Goal: Task Accomplishment & Management: Use online tool/utility

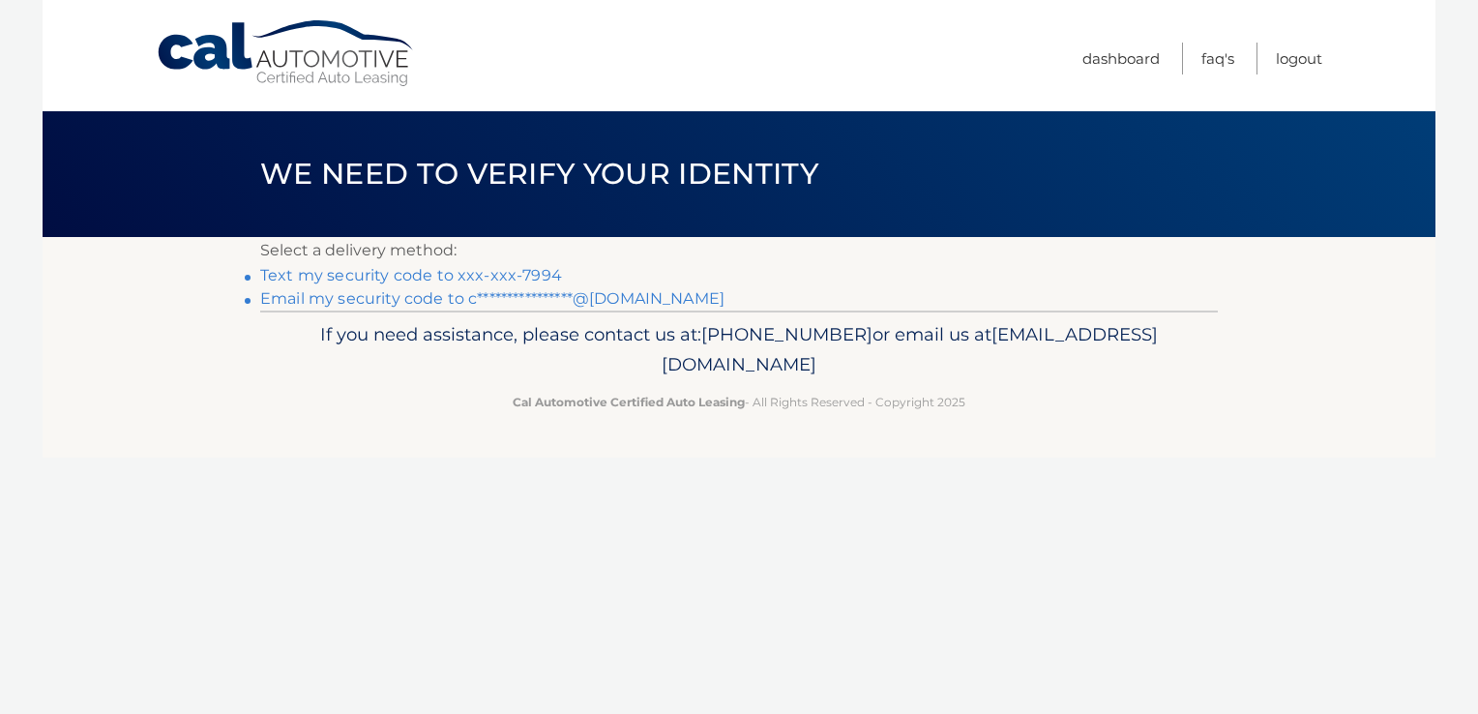
click at [424, 281] on link "Text my security code to xxx-xxx-7994" at bounding box center [411, 275] width 302 height 18
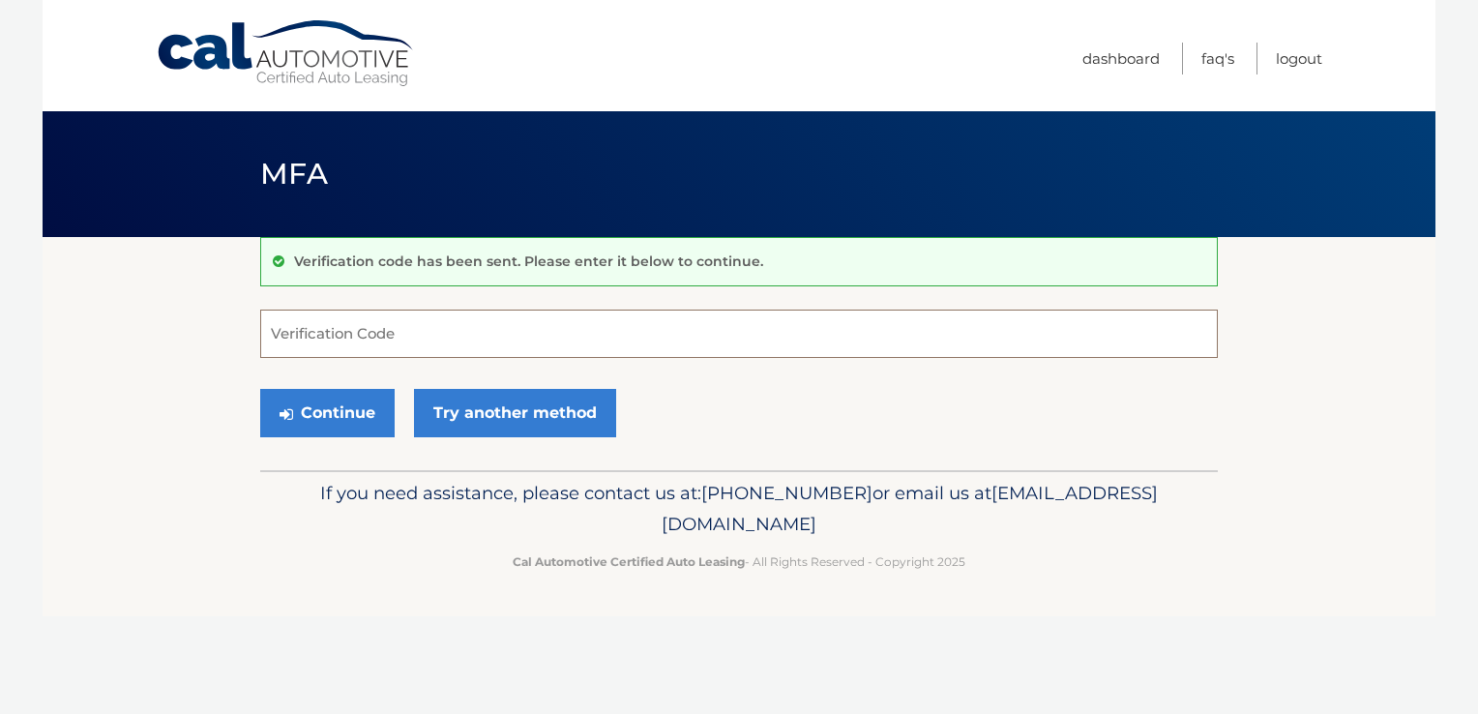
click at [398, 350] on input "Verification Code" at bounding box center [738, 333] width 957 height 48
type input "087011"
click at [344, 411] on button "Continue" at bounding box center [327, 413] width 134 height 48
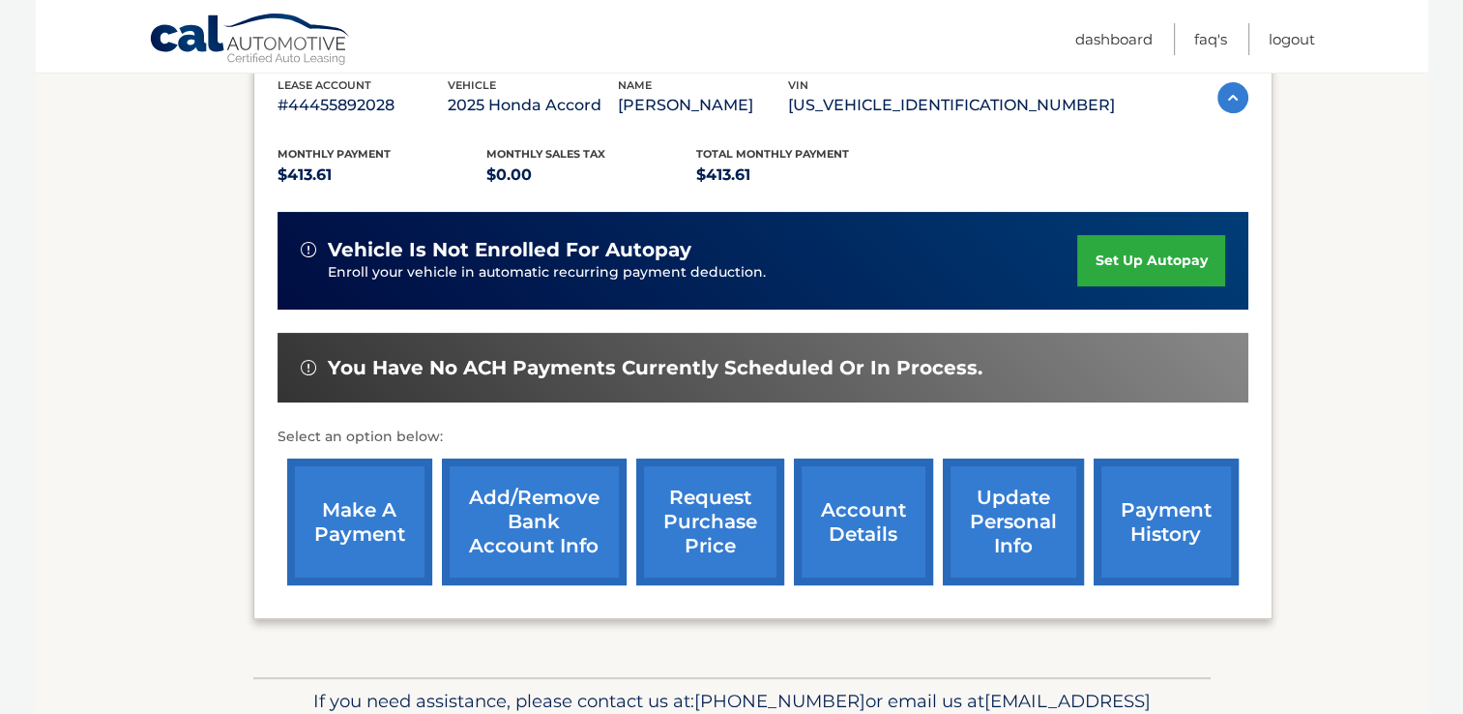
scroll to position [364, 0]
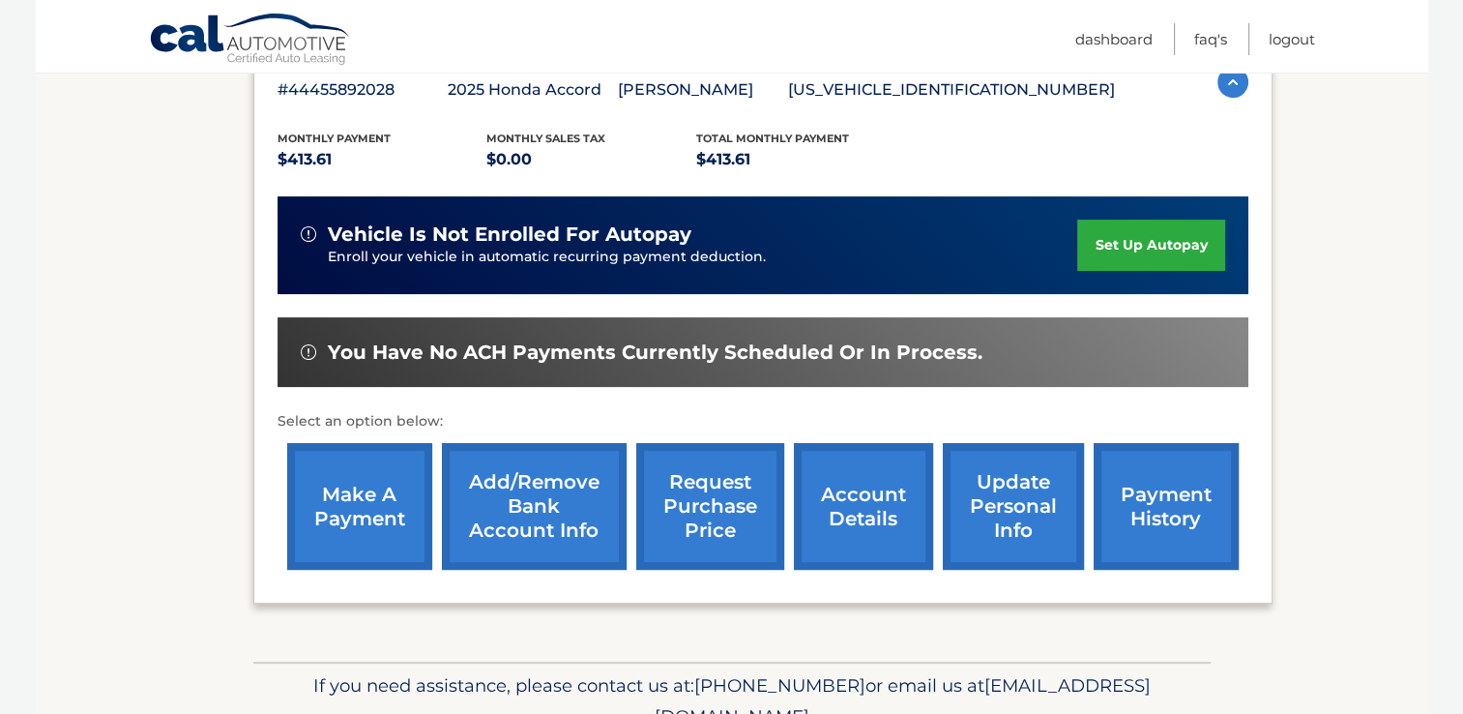
click at [391, 494] on link "make a payment" at bounding box center [359, 506] width 145 height 127
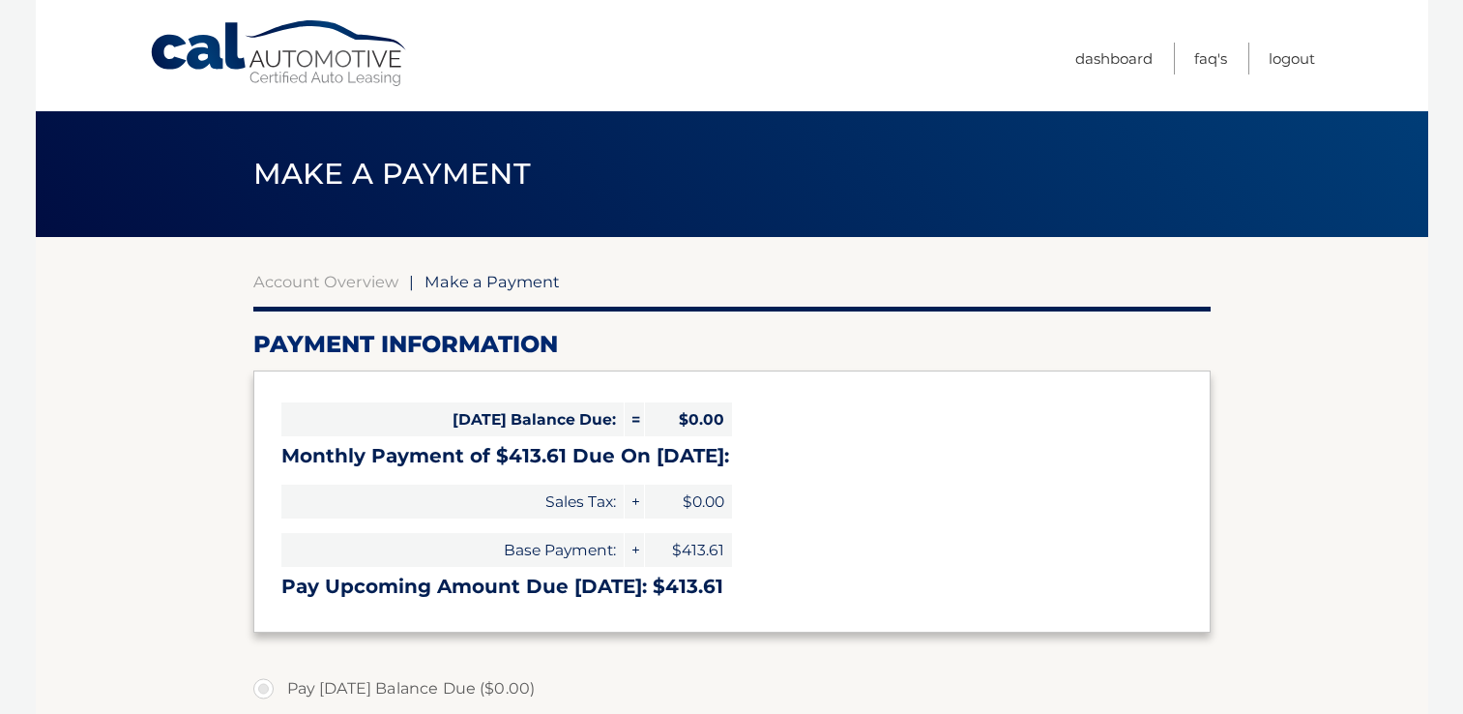
select select "NjgwNzc4ZGMtMmI5NC00MGUyLThmNDctYjM5NjU5NmQ0MGRi"
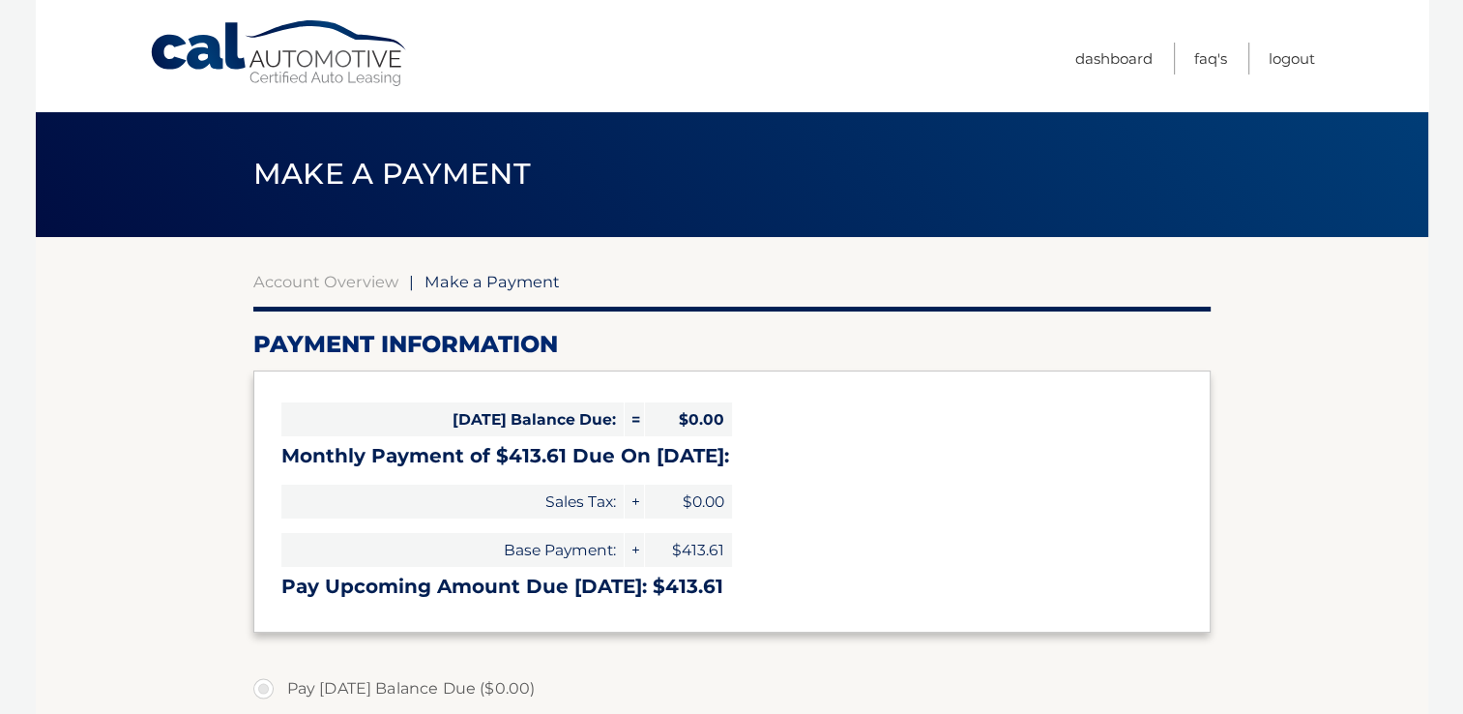
drag, startPoint x: 1462, startPoint y: 331, endPoint x: 1447, endPoint y: 431, distance: 101.7
click at [1447, 431] on body "Cal Automotive Menu Dashboard FAQ's Logout |" at bounding box center [731, 357] width 1463 height 714
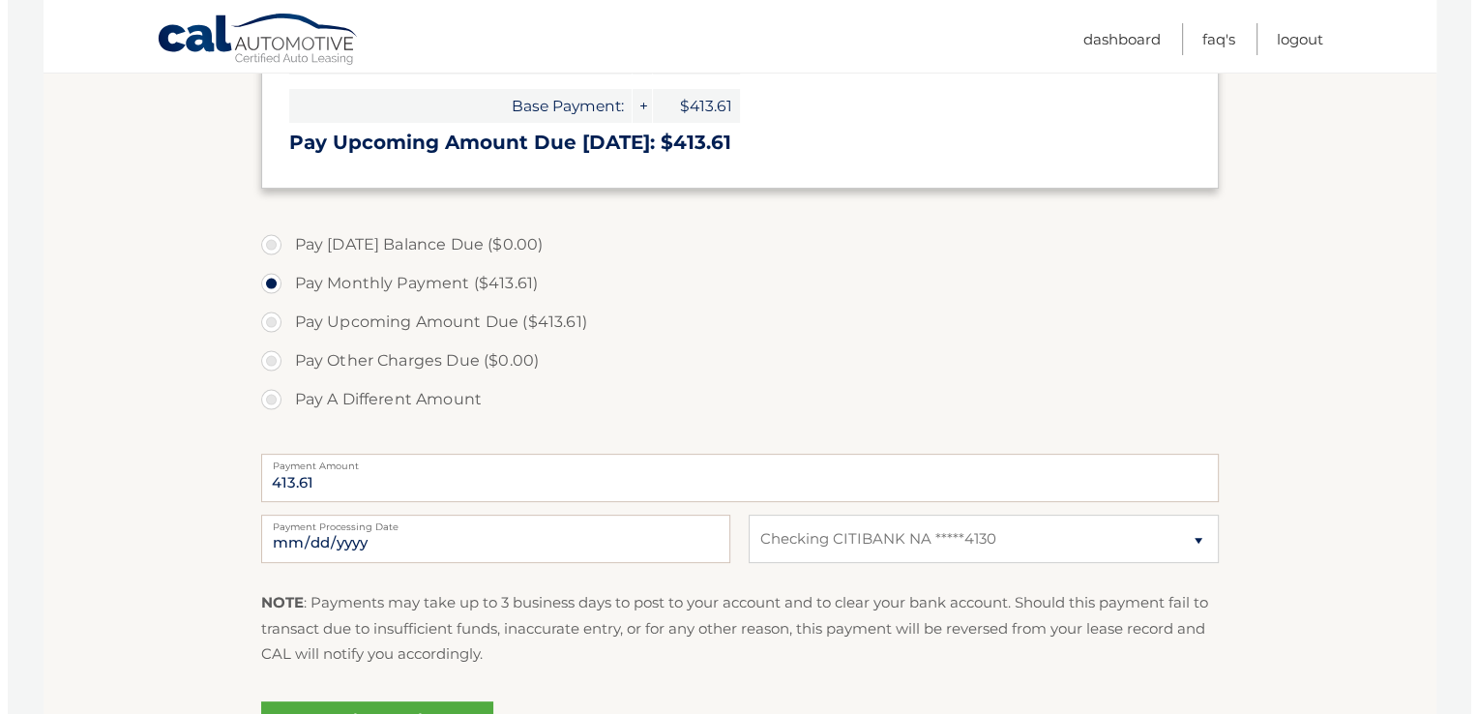
scroll to position [568, 0]
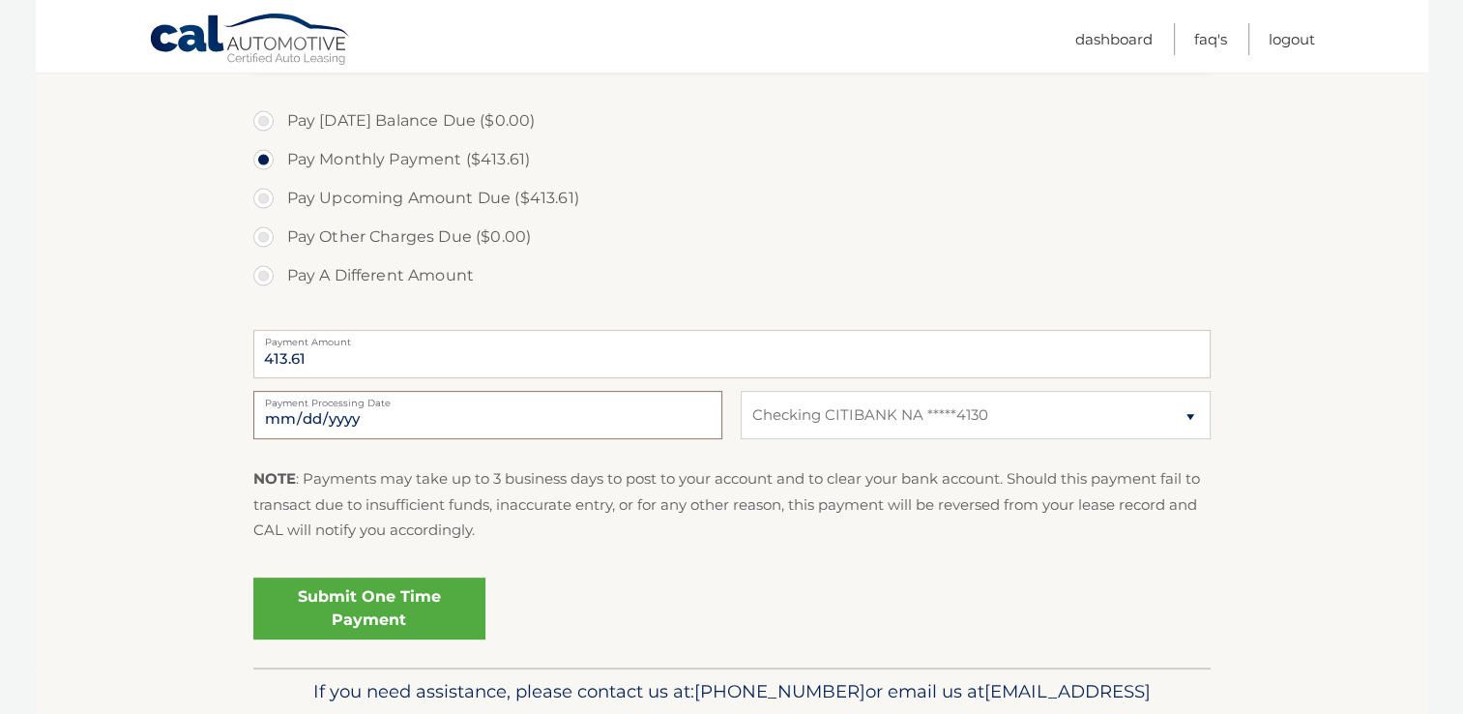
click at [298, 420] on input "2025-10-09" at bounding box center [487, 415] width 469 height 48
type input "2025-10-10"
click at [367, 597] on link "Submit One Time Payment" at bounding box center [369, 608] width 232 height 62
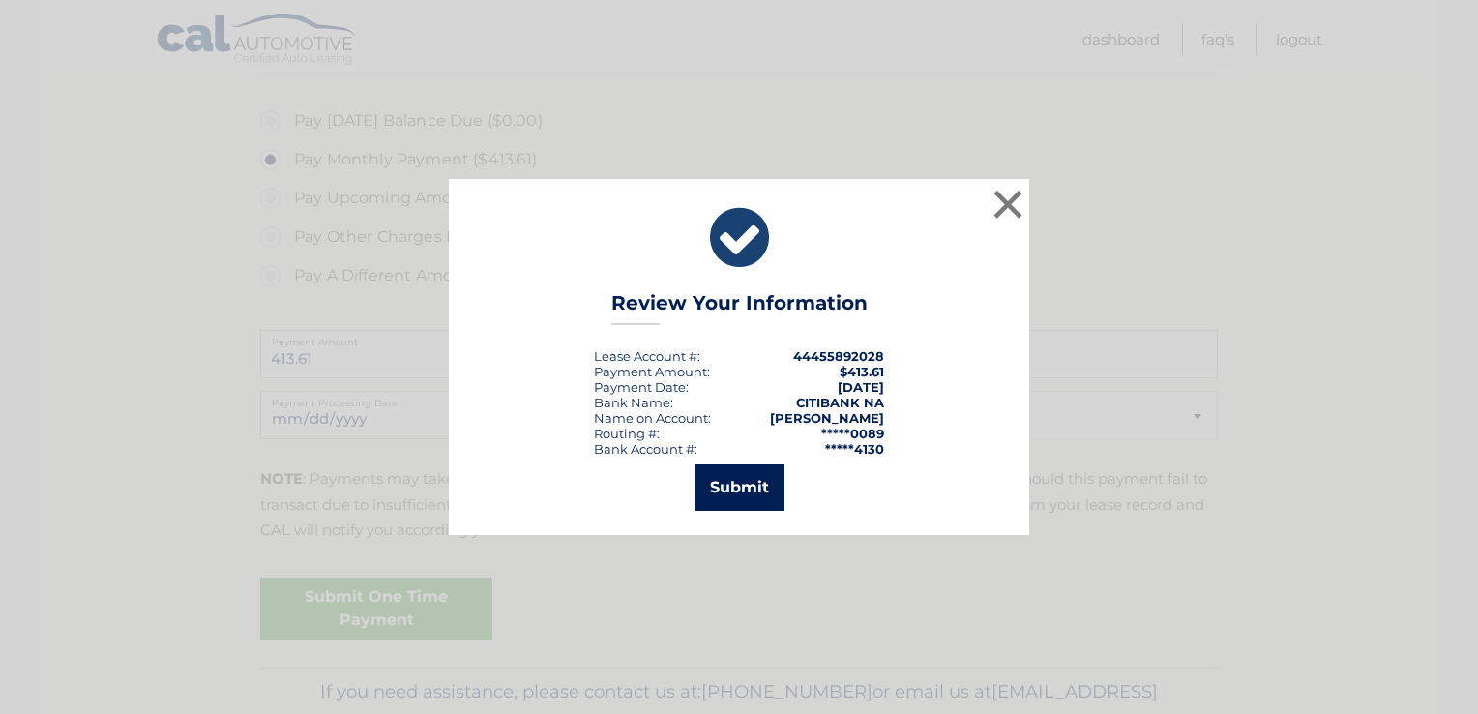
click at [729, 489] on button "Submit" at bounding box center [739, 487] width 90 height 46
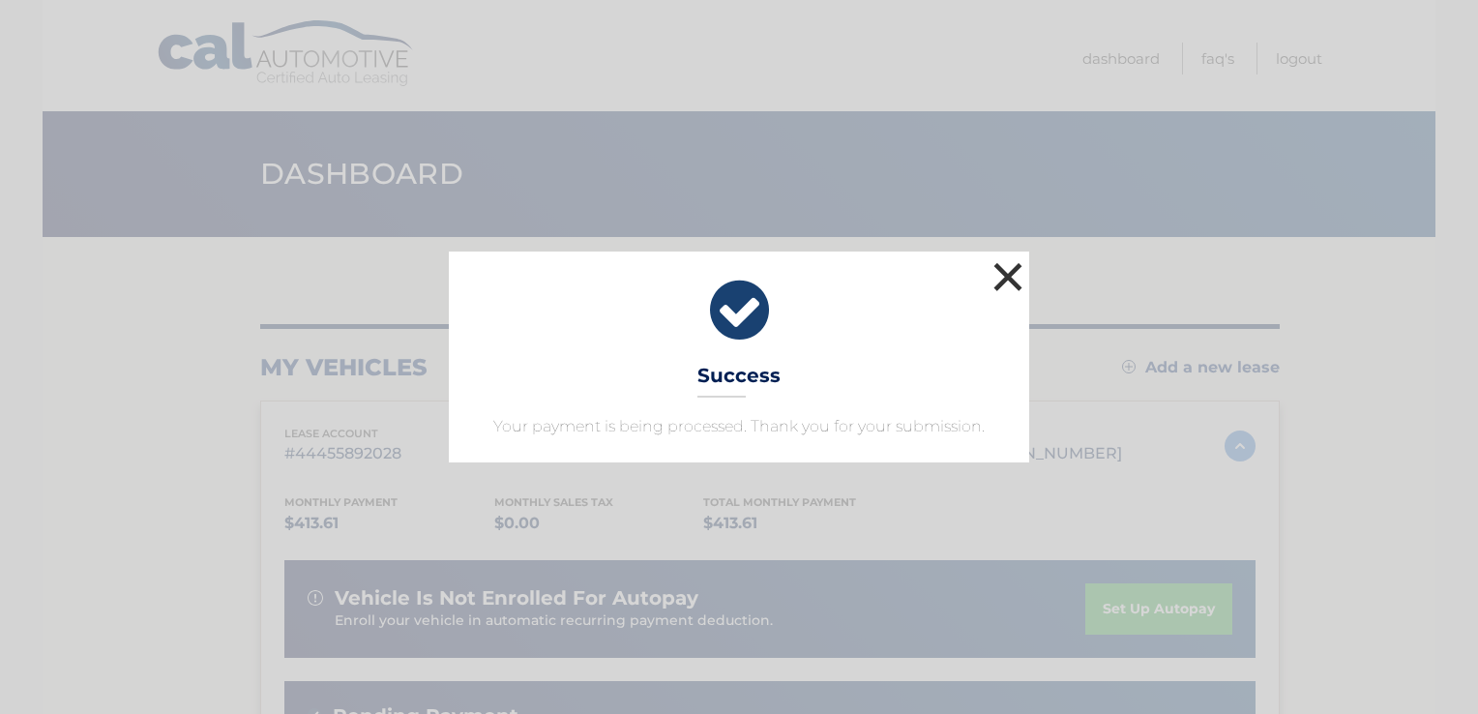
click at [1008, 282] on button "×" at bounding box center [1007, 276] width 39 height 39
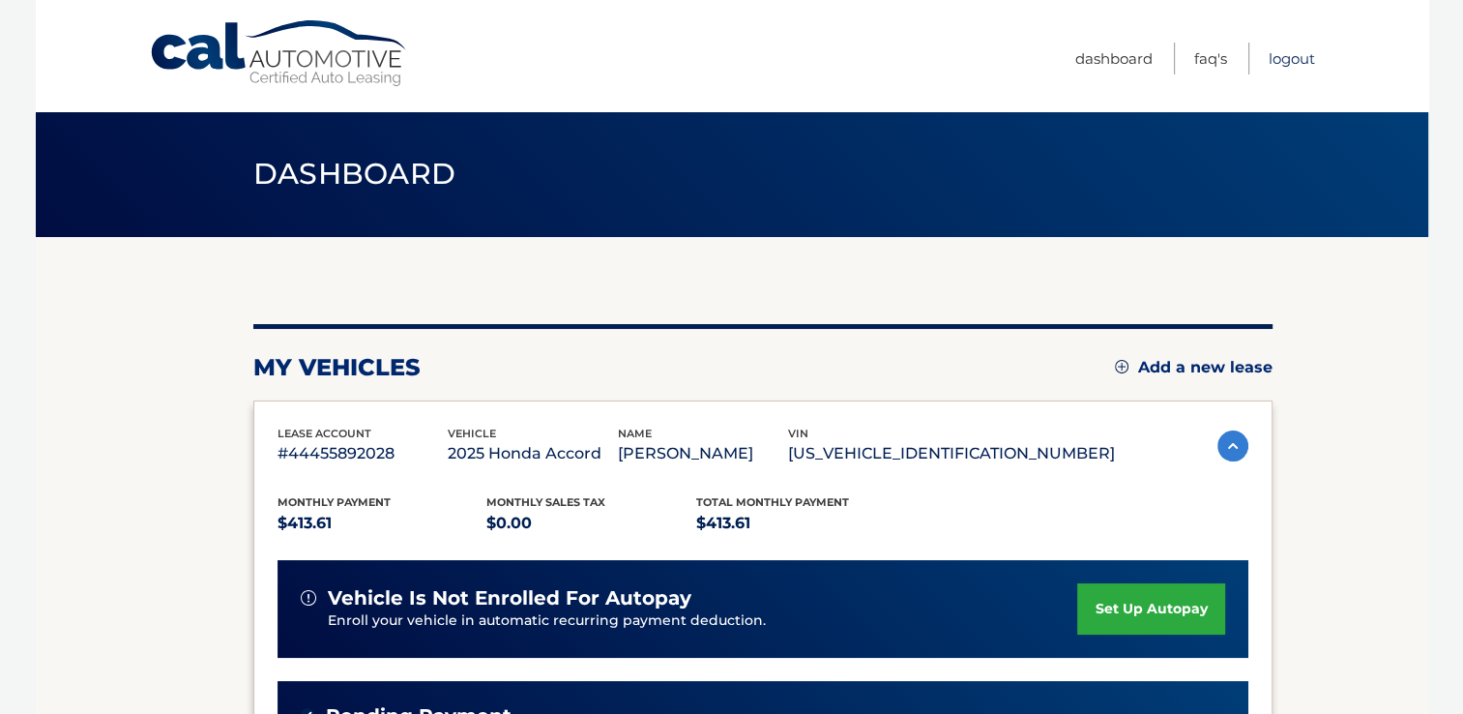
click at [1307, 50] on link "Logout" at bounding box center [1292, 59] width 46 height 32
